Goal: Task Accomplishment & Management: Complete application form

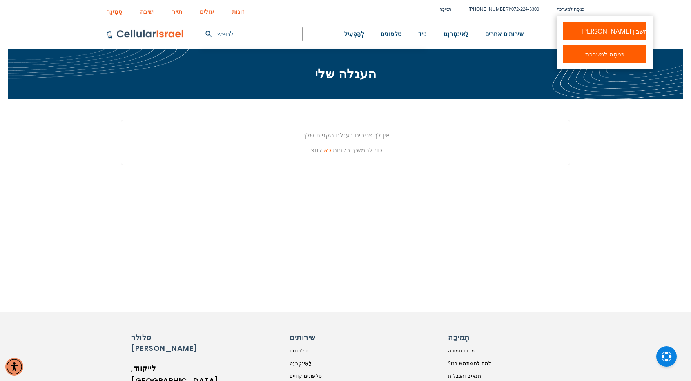
click at [577, 29] on link "[PERSON_NAME] חשבון" at bounding box center [605, 31] width 84 height 18
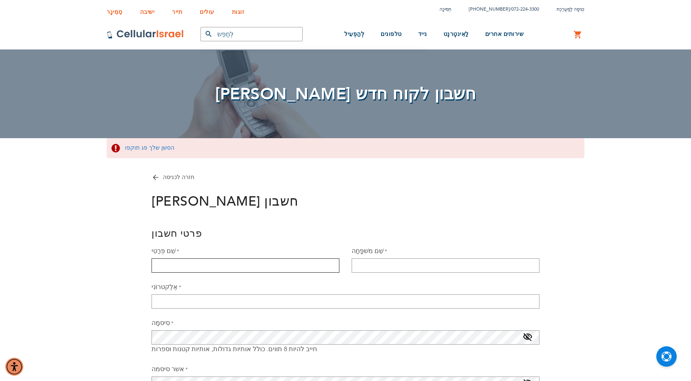
click at [265, 267] on input "שֵׁם פְּרַטִי" at bounding box center [246, 265] width 188 height 14
type input "[PERSON_NAME] [PERSON_NAME]"
type input "קולטאניוק"
type input "[EMAIL_ADDRESS][DOMAIN_NAME]"
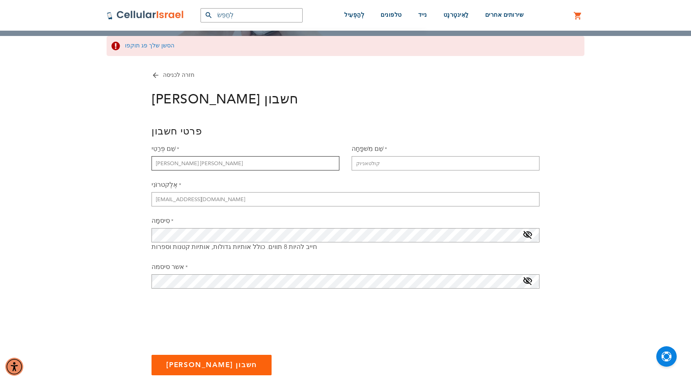
scroll to position [123, 0]
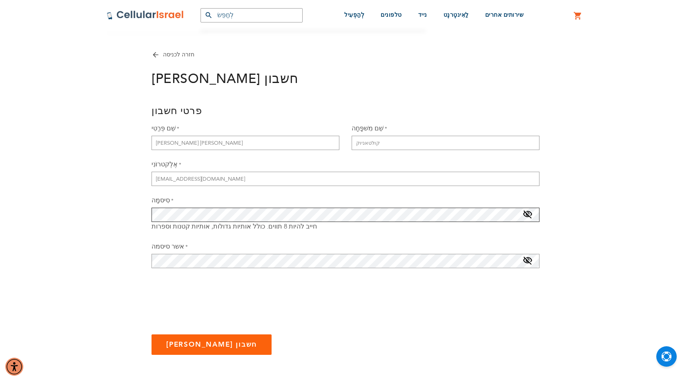
click at [248, 217] on fieldset "אֶלֶקטרוֹנִי [EMAIL_ADDRESS][DOMAIN_NAME] סִיסמָה חייב להיות 8 תווים. כולל אותי…" at bounding box center [346, 219] width 388 height 118
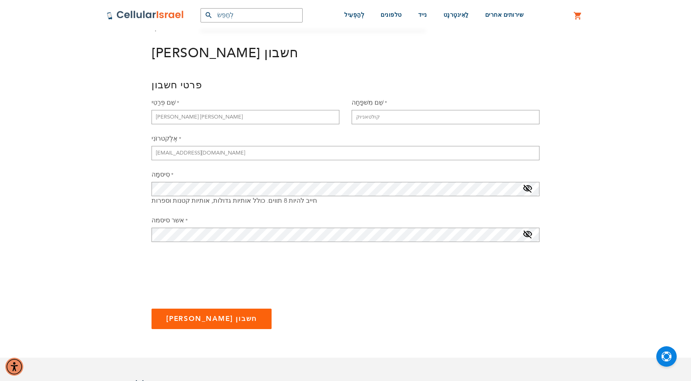
click at [531, 194] on span at bounding box center [528, 190] width 10 height 13
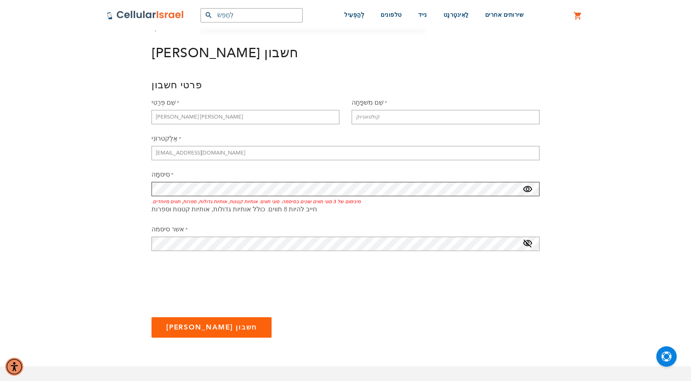
checkbox input "false"
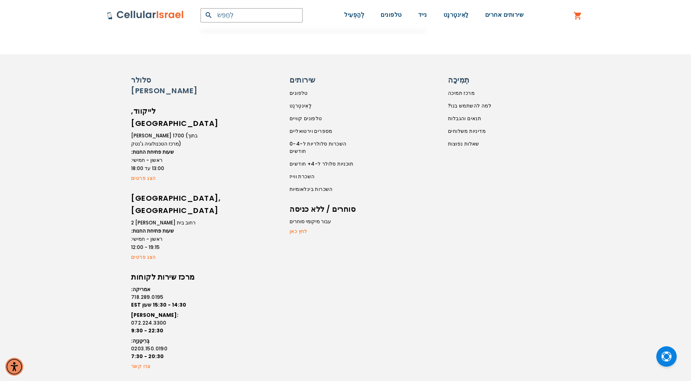
click at [165, 219] on font "רחוב בית [PERSON_NAME] 2" at bounding box center [163, 222] width 65 height 7
click at [155, 219] on font "רחוב בית [PERSON_NAME] 2" at bounding box center [163, 222] width 65 height 7
click at [141, 253] on link "הצג פרטים" at bounding box center [165, 256] width 69 height 7
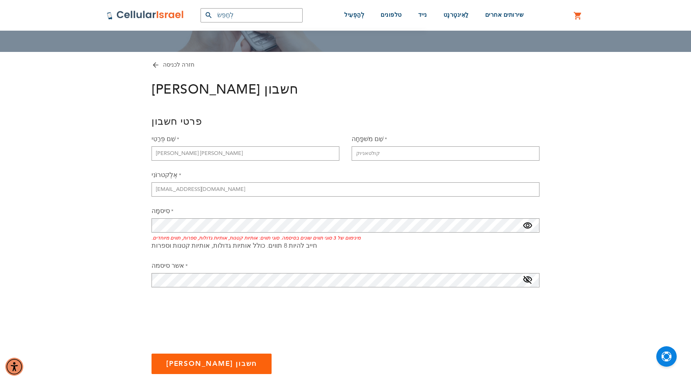
scroll to position [0, 0]
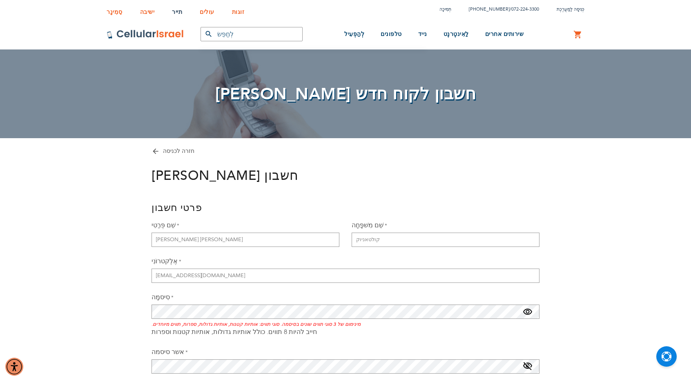
click at [176, 14] on font "תייר" at bounding box center [177, 12] width 10 height 8
